Goal: Check status: Check status

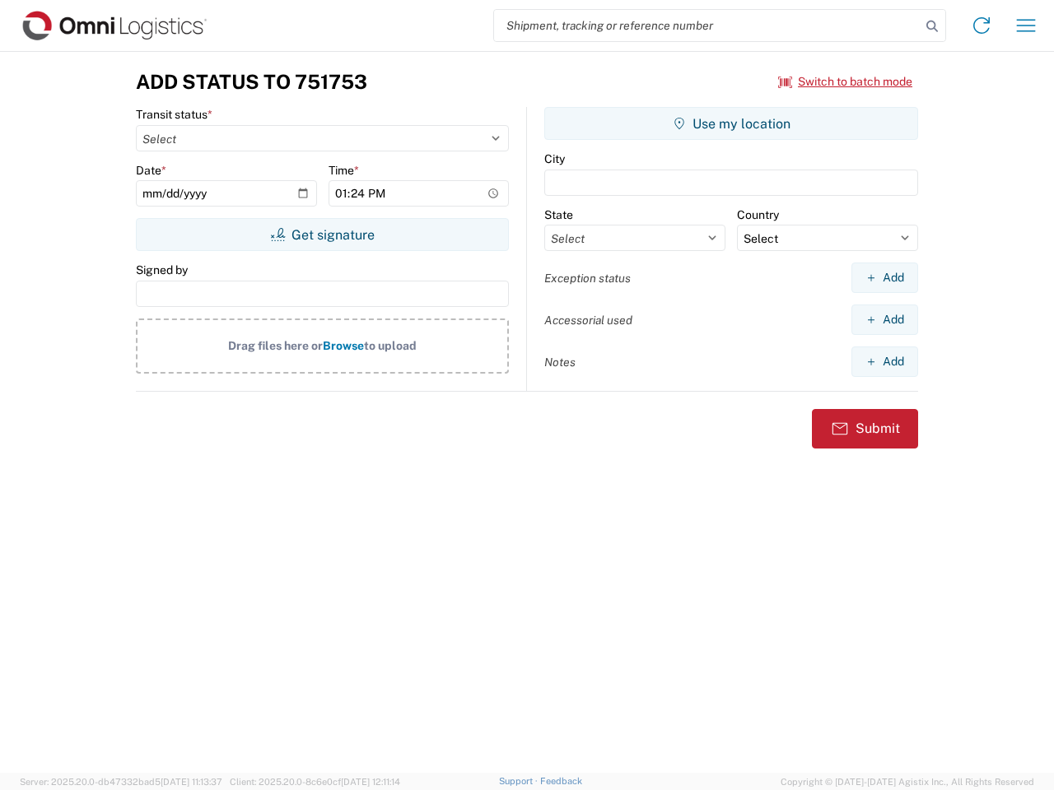
click at [707, 26] on input "search" at bounding box center [707, 25] width 426 height 31
click at [932, 26] on icon at bounding box center [931, 26] width 23 height 23
click at [981, 26] on icon at bounding box center [981, 25] width 26 height 26
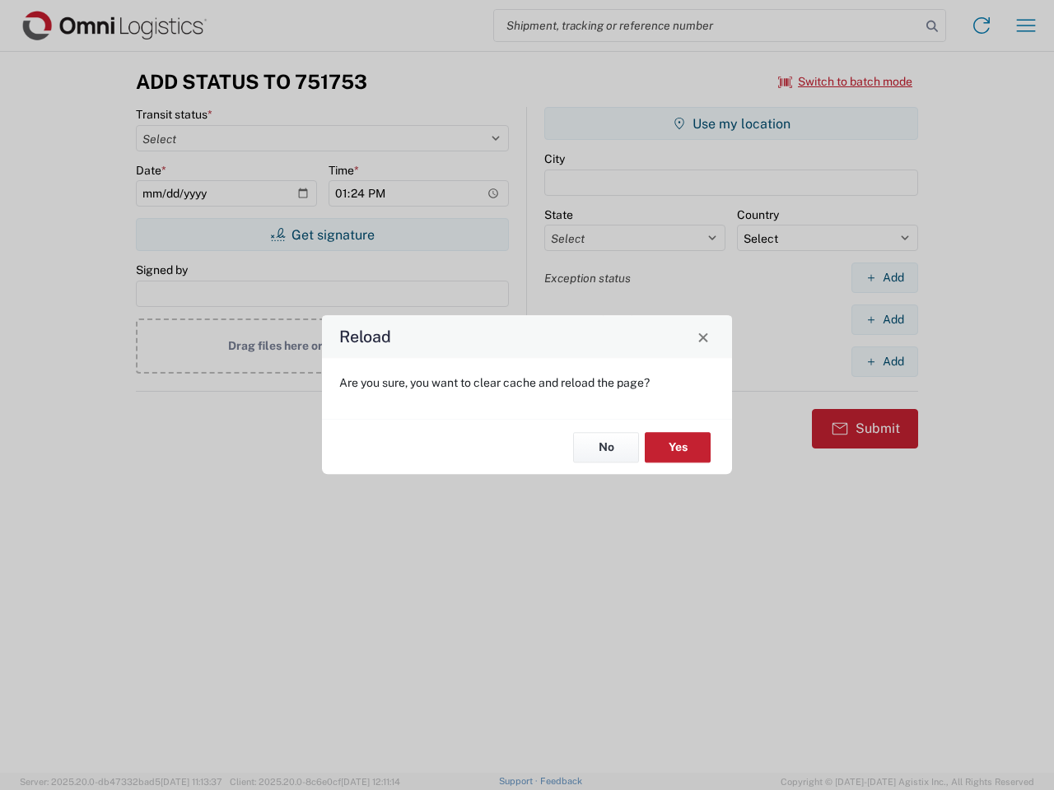
click at [1026, 26] on div "Reload Are you sure, you want to clear cache and reload the page? No Yes" at bounding box center [527, 395] width 1054 height 790
click at [845, 81] on div "Reload Are you sure, you want to clear cache and reload the page? No Yes" at bounding box center [527, 395] width 1054 height 790
click at [322, 235] on div "Reload Are you sure, you want to clear cache and reload the page? No Yes" at bounding box center [527, 395] width 1054 height 790
click at [731, 123] on div "Reload Are you sure, you want to clear cache and reload the page? No Yes" at bounding box center [527, 395] width 1054 height 790
click at [884, 277] on div "Reload Are you sure, you want to clear cache and reload the page? No Yes" at bounding box center [527, 395] width 1054 height 790
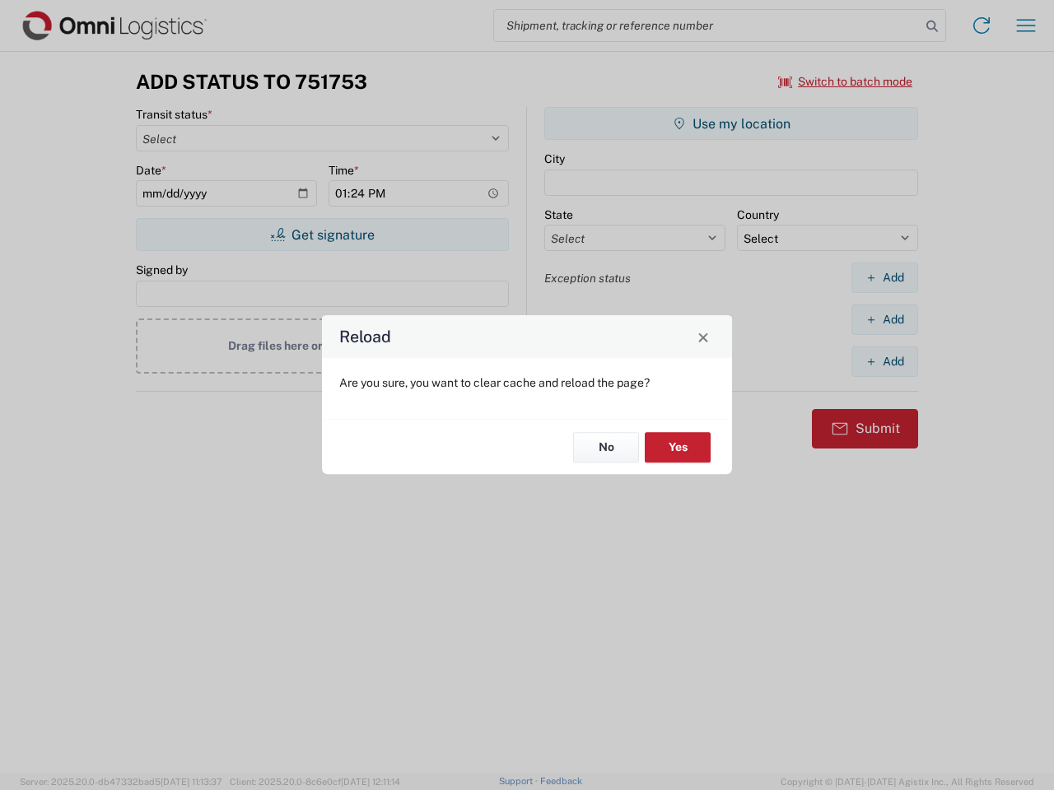
click at [884, 319] on div "Reload Are you sure, you want to clear cache and reload the page? No Yes" at bounding box center [527, 395] width 1054 height 790
click at [884, 361] on div "Reload Are you sure, you want to clear cache and reload the page? No Yes" at bounding box center [527, 395] width 1054 height 790
